Goal: Information Seeking & Learning: Learn about a topic

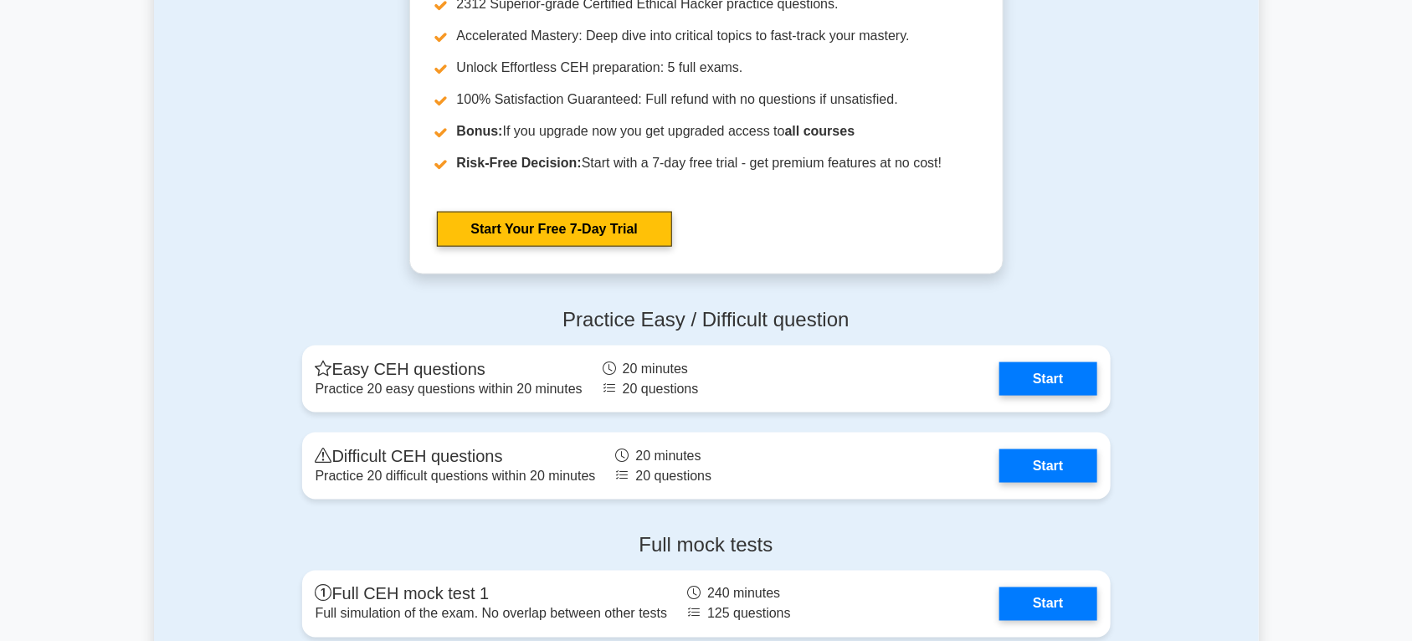
scroll to position [3836, 0]
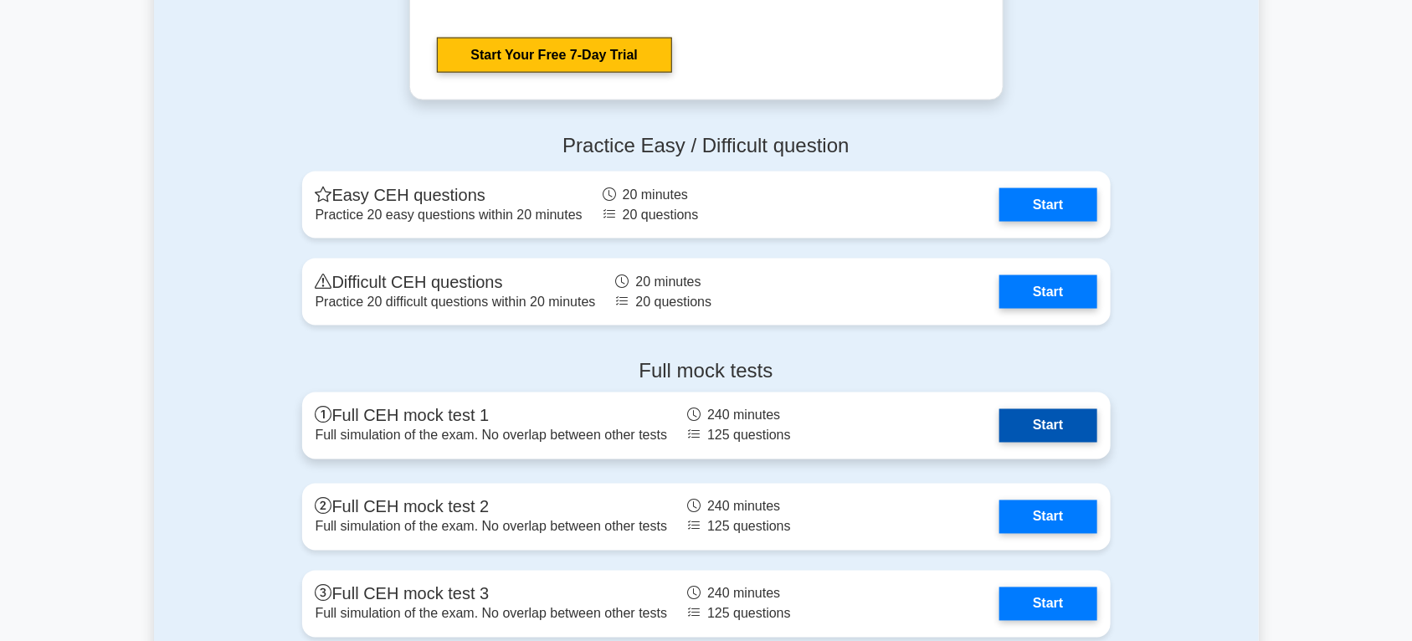
click at [1059, 429] on link "Start" at bounding box center [1047, 425] width 97 height 33
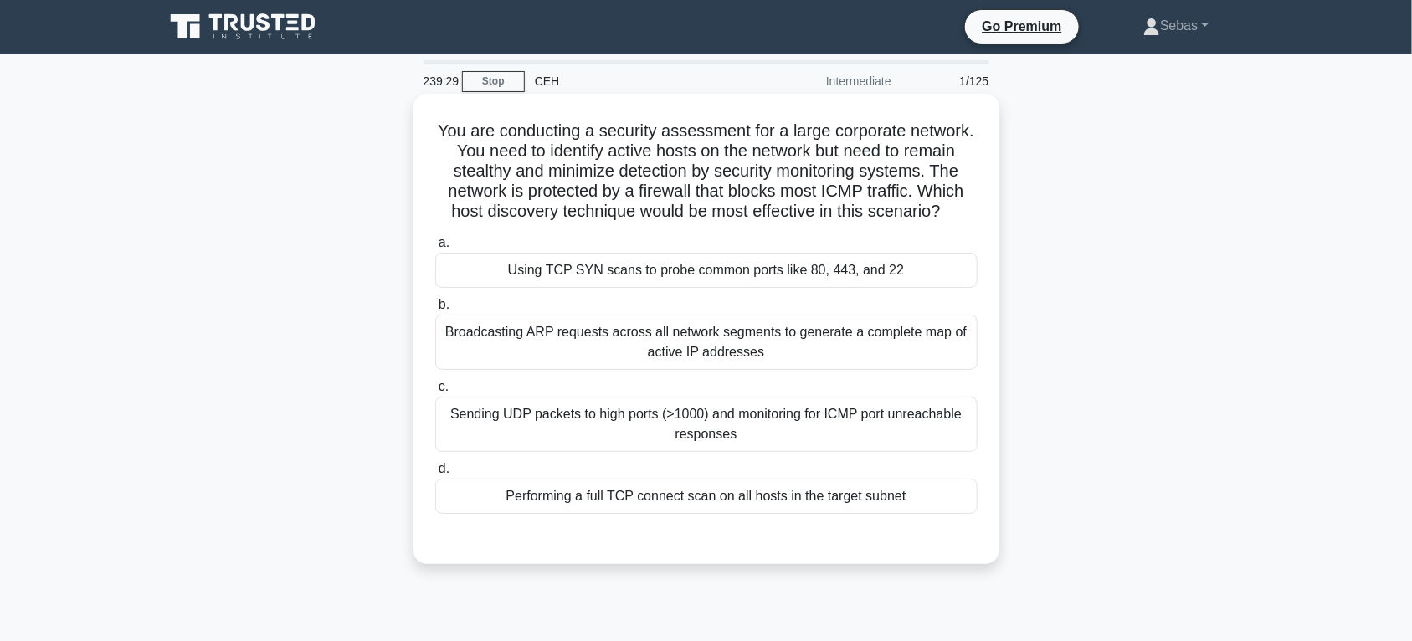
click at [791, 360] on div "Broadcasting ARP requests across all network segments to generate a complete ma…" at bounding box center [706, 342] width 542 height 55
click at [435, 311] on input "b. Broadcasting ARP requests across all network segments to generate a complete…" at bounding box center [435, 305] width 0 height 11
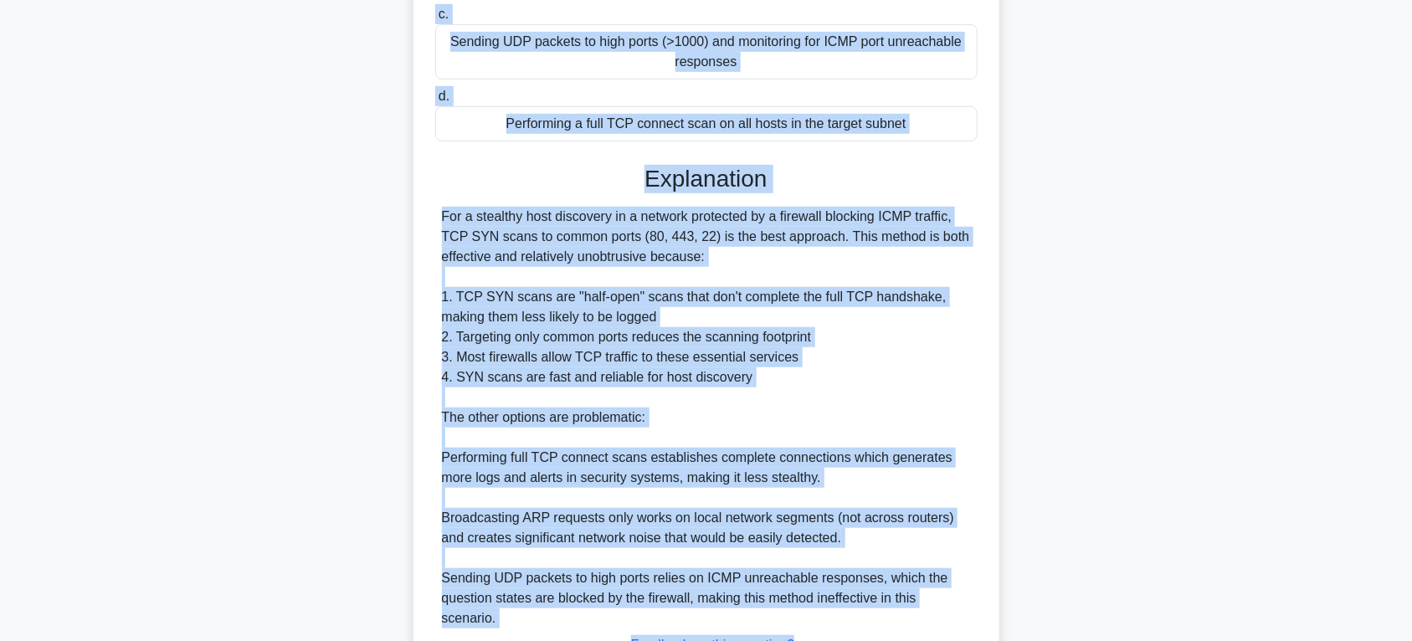
scroll to position [533, 0]
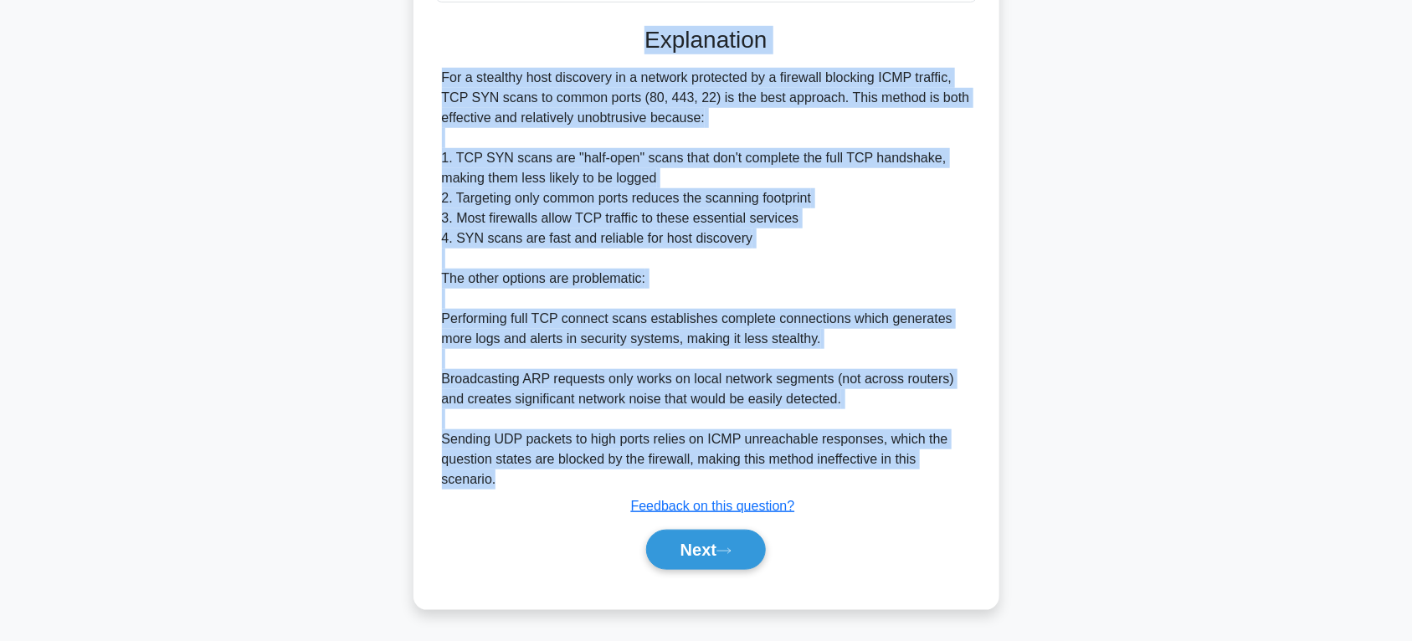
drag, startPoint x: 460, startPoint y: 136, endPoint x: 909, endPoint y: 479, distance: 564.3
click at [909, 479] on div "You are conducting a security assessment for a large corporate network. You nee…" at bounding box center [706, 94] width 572 height 1015
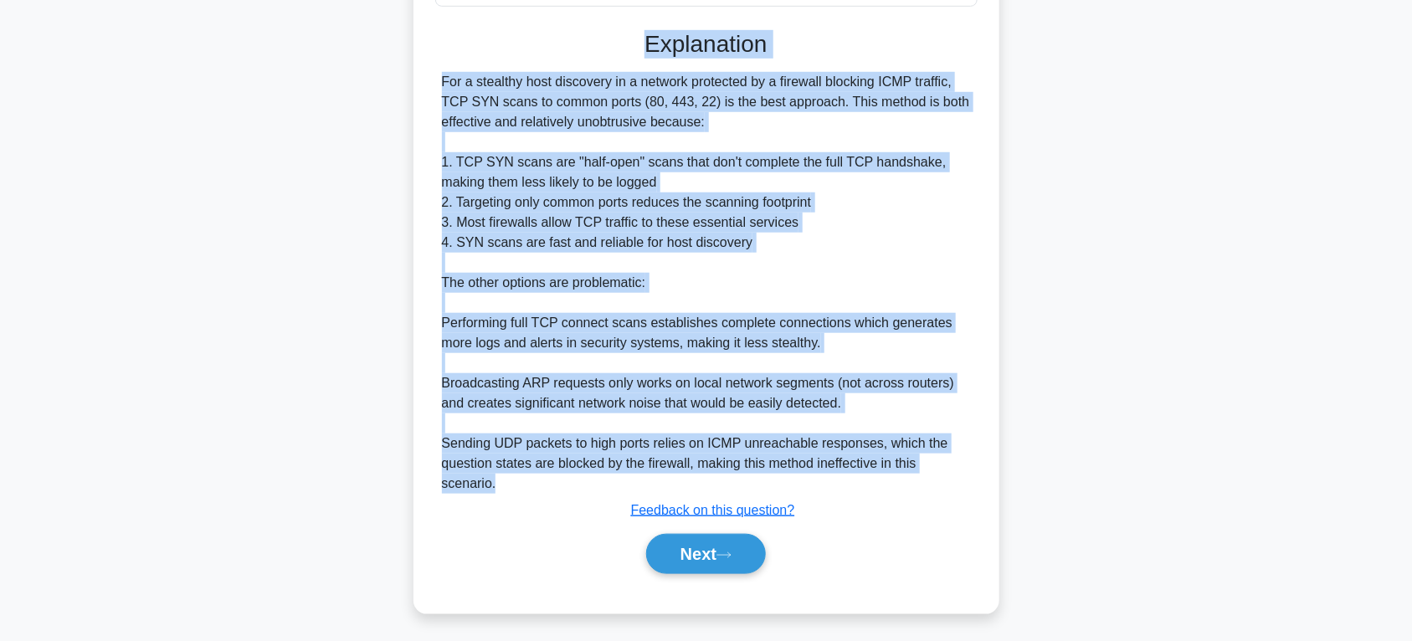
copy div "You are conducting a security assessment for a large corporate network. You nee…"
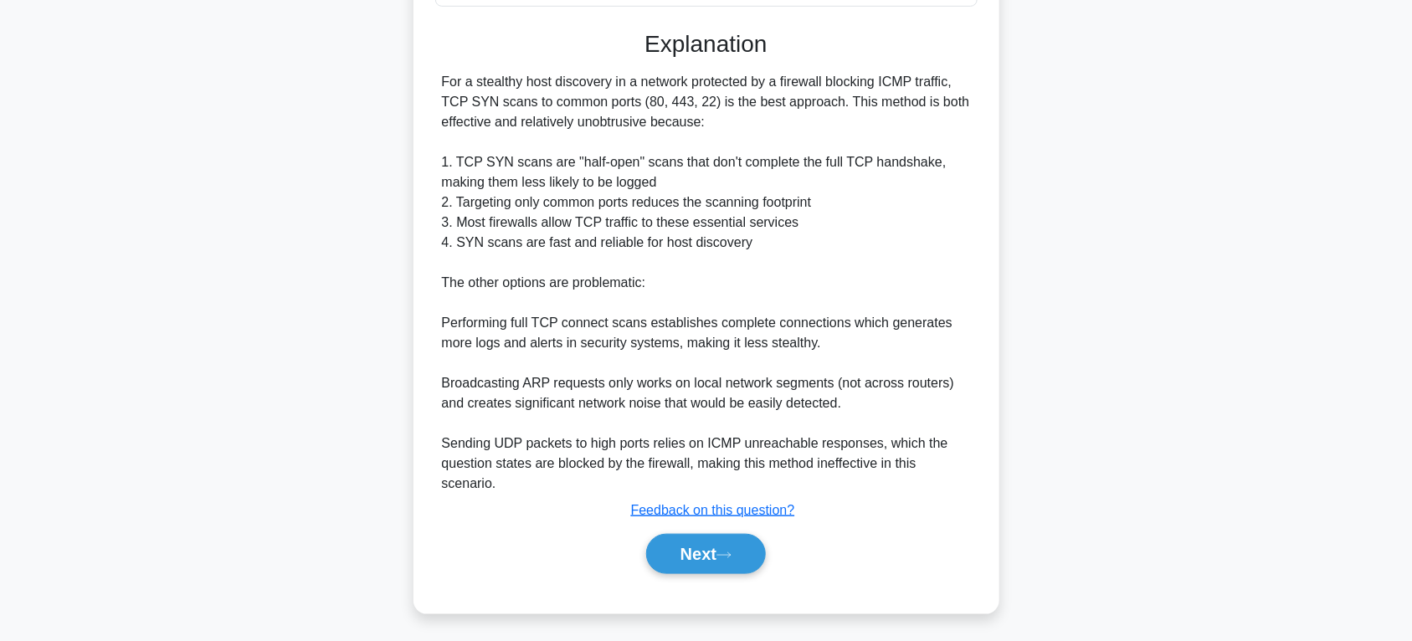
click at [1063, 533] on div "You are conducting a security assessment for a large corporate network. You nee…" at bounding box center [706, 109] width 1105 height 1049
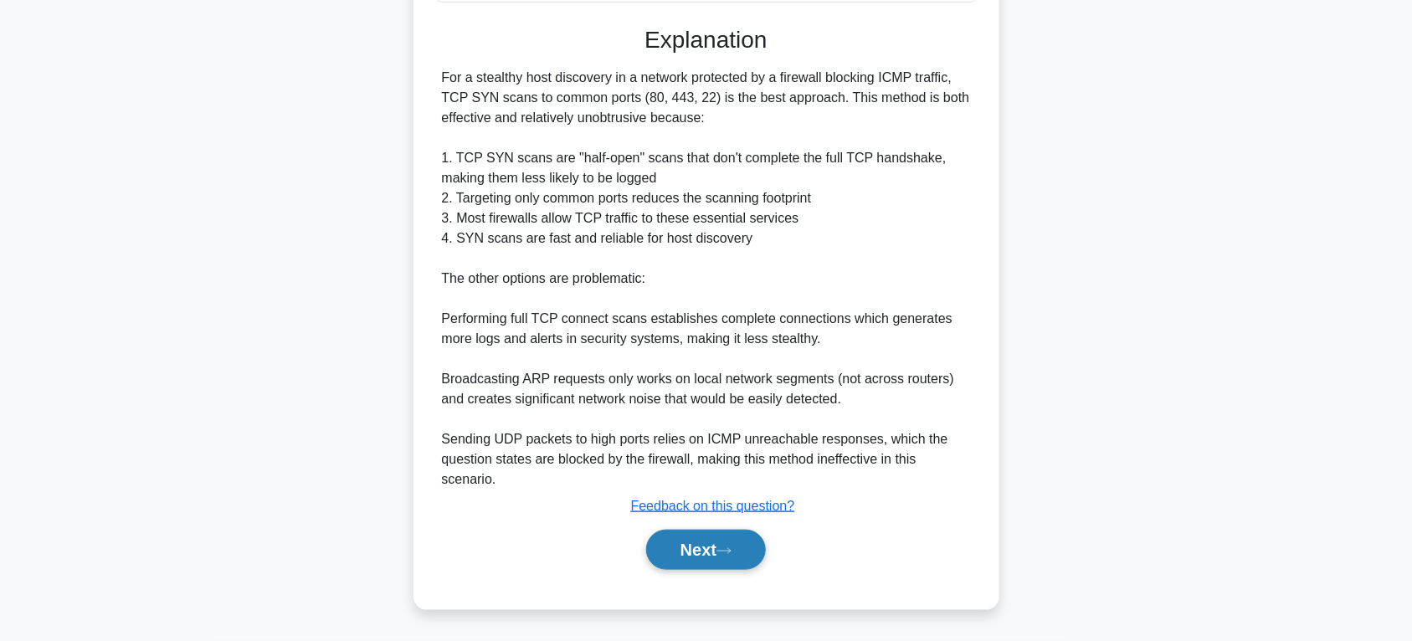
click at [675, 544] on button "Next" at bounding box center [706, 550] width 120 height 40
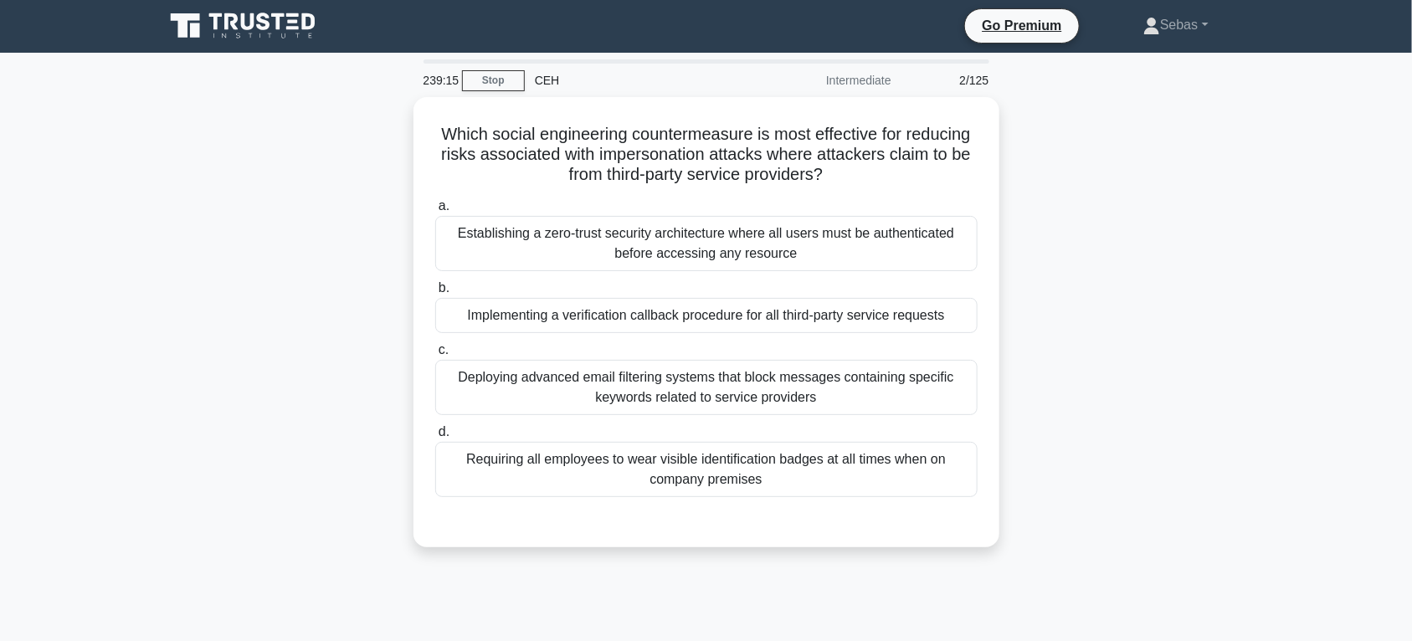
scroll to position [0, 0]
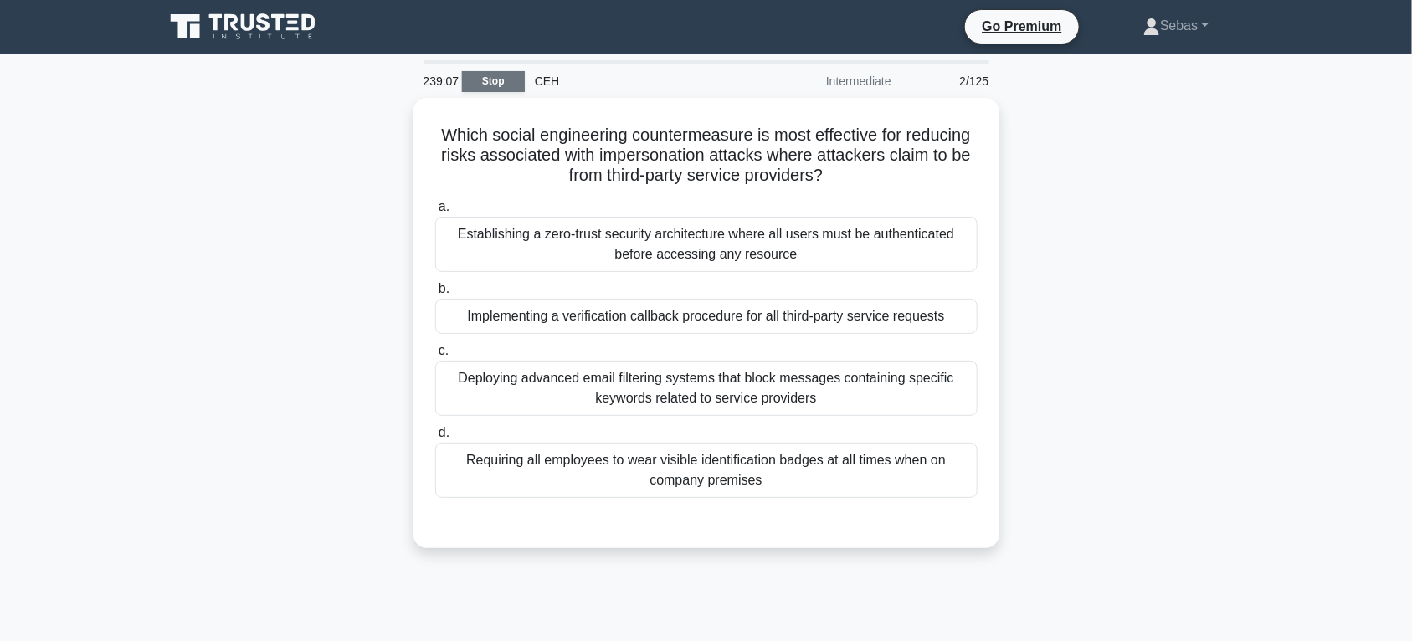
click at [498, 80] on link "Stop" at bounding box center [493, 81] width 63 height 21
click at [486, 80] on link "Stop" at bounding box center [493, 81] width 63 height 21
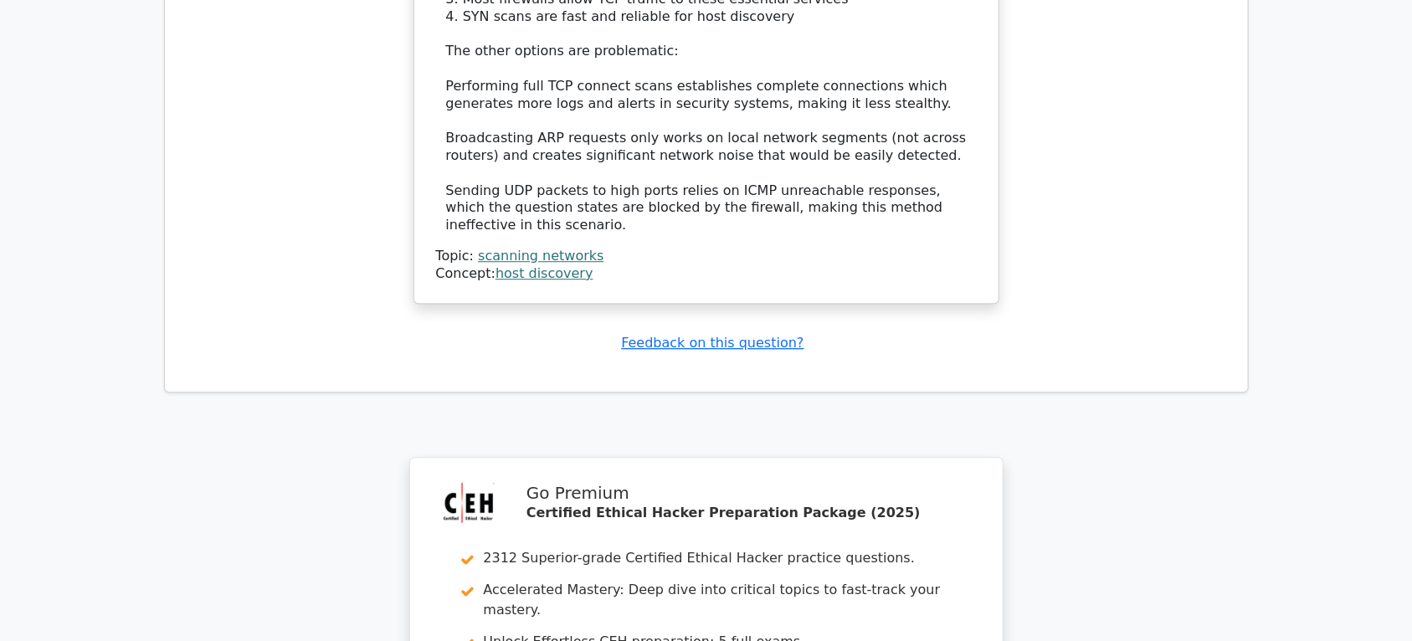
scroll to position [2267, 0]
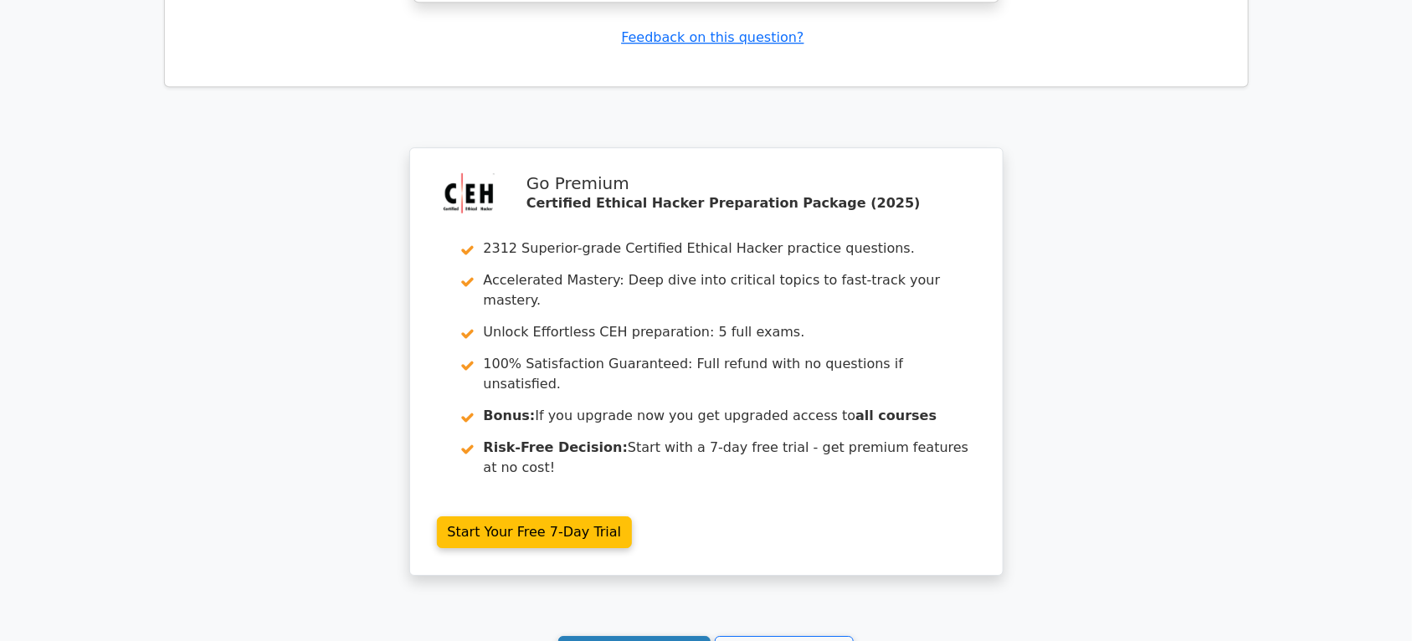
click at [639, 636] on link "Continue practicing" at bounding box center [634, 652] width 153 height 32
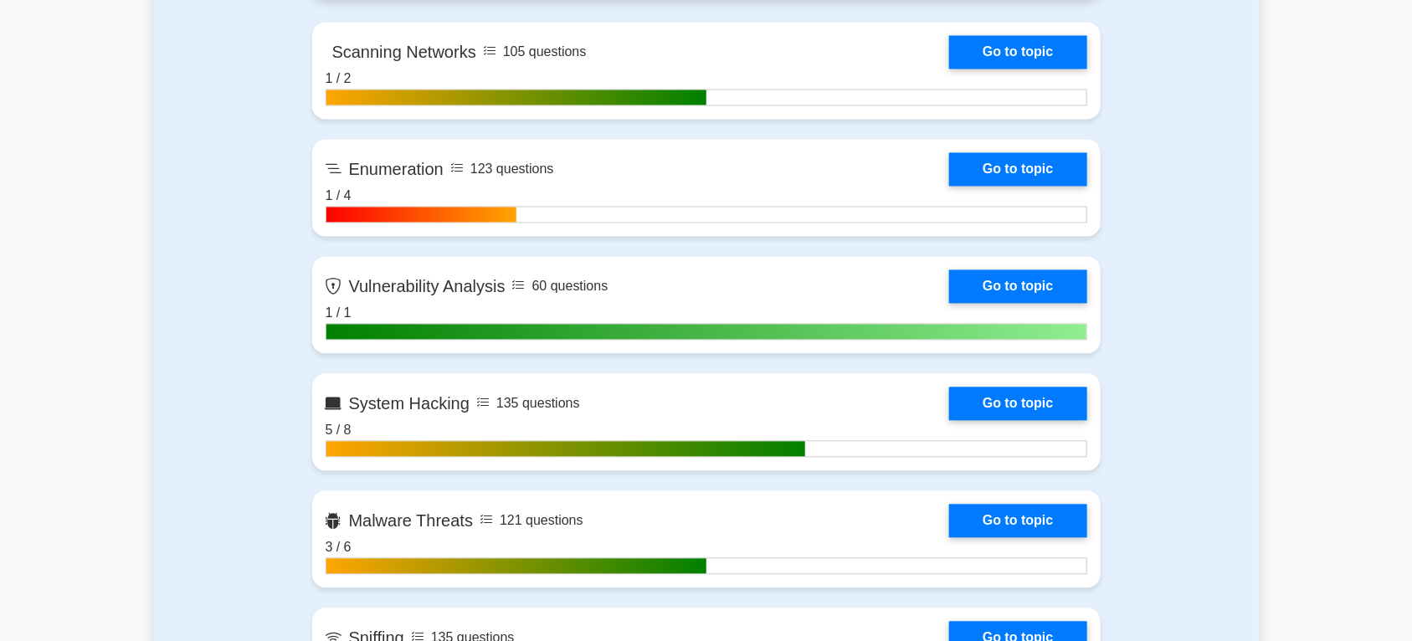
scroll to position [1743, 0]
